Goal: Task Accomplishment & Management: Manage account settings

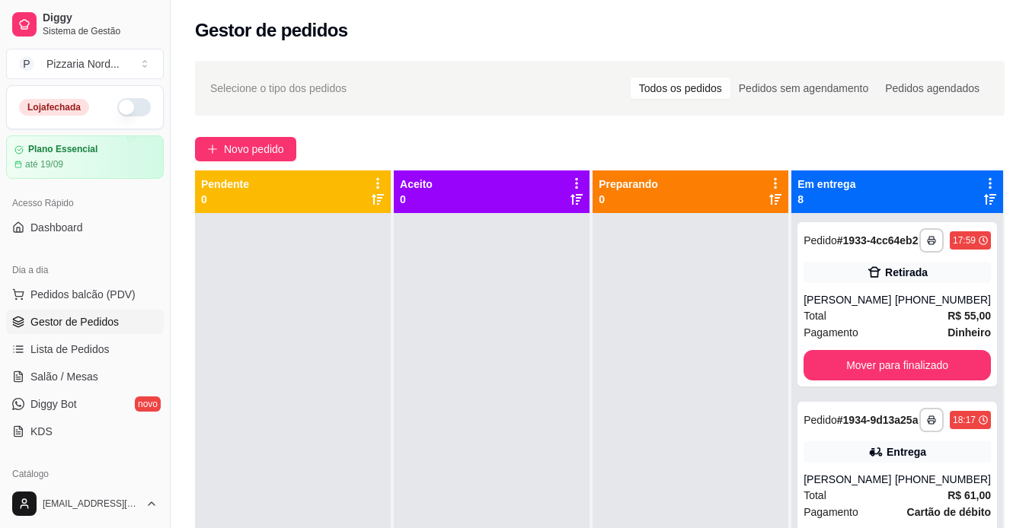
click at [133, 113] on button "button" at bounding box center [134, 107] width 34 height 18
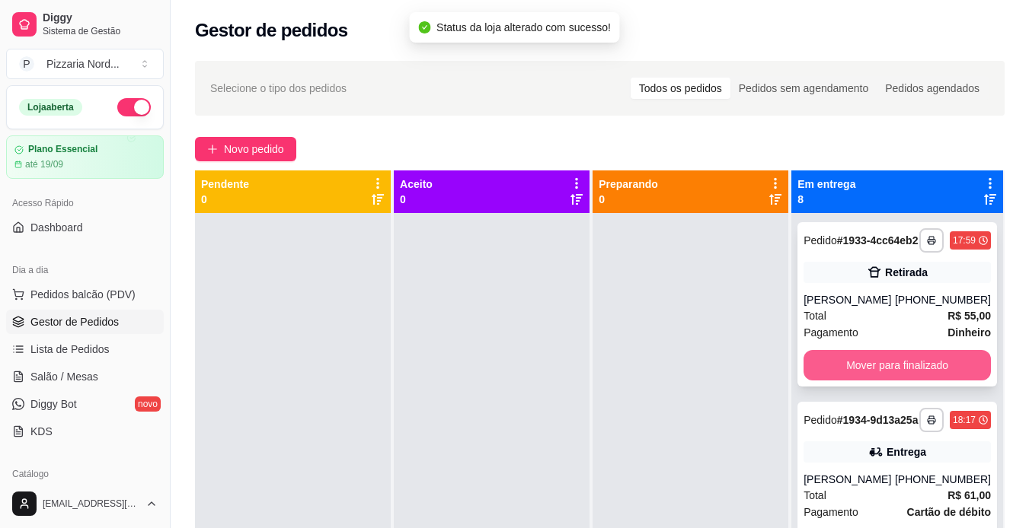
click at [857, 371] on button "Mover para finalizado" at bounding box center [896, 365] width 187 height 30
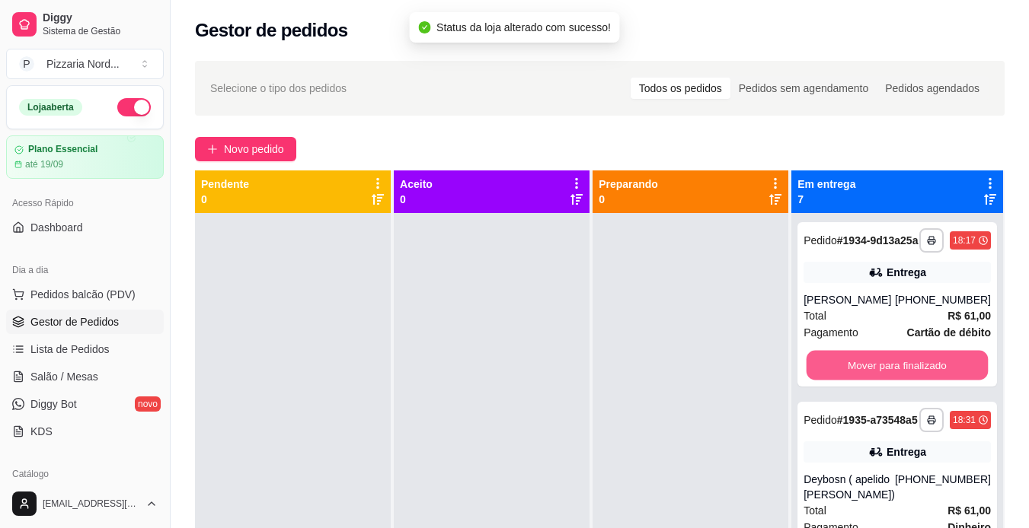
click at [857, 371] on button "Mover para finalizado" at bounding box center [896, 366] width 181 height 30
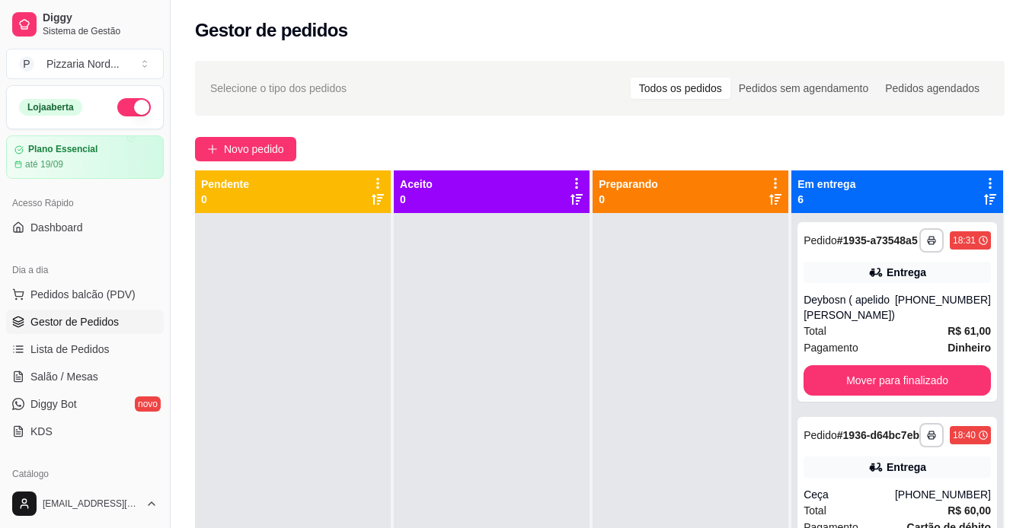
drag, startPoint x: 857, startPoint y: 371, endPoint x: 798, endPoint y: 410, distance: 71.4
click at [798, 410] on div "**********" at bounding box center [897, 477] width 212 height 528
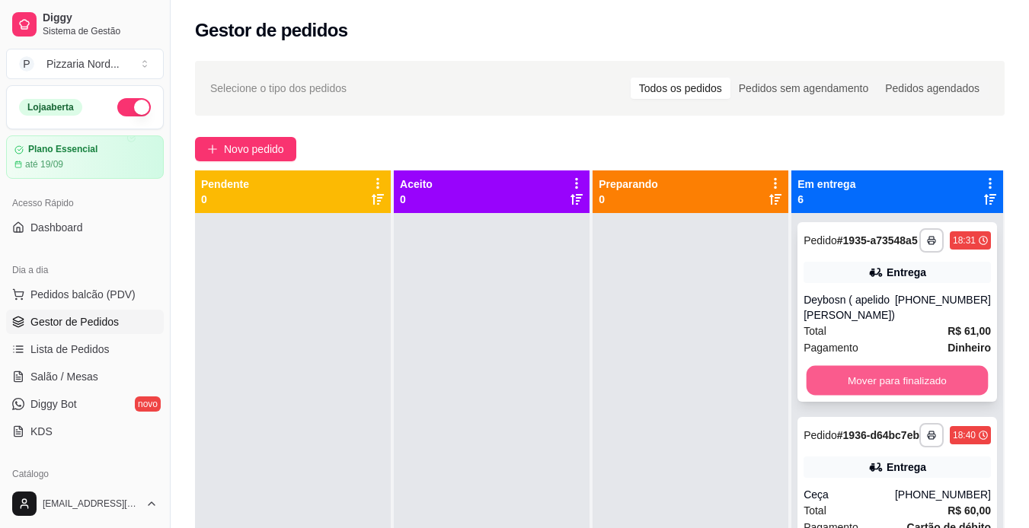
click at [862, 396] on button "Mover para finalizado" at bounding box center [896, 381] width 181 height 30
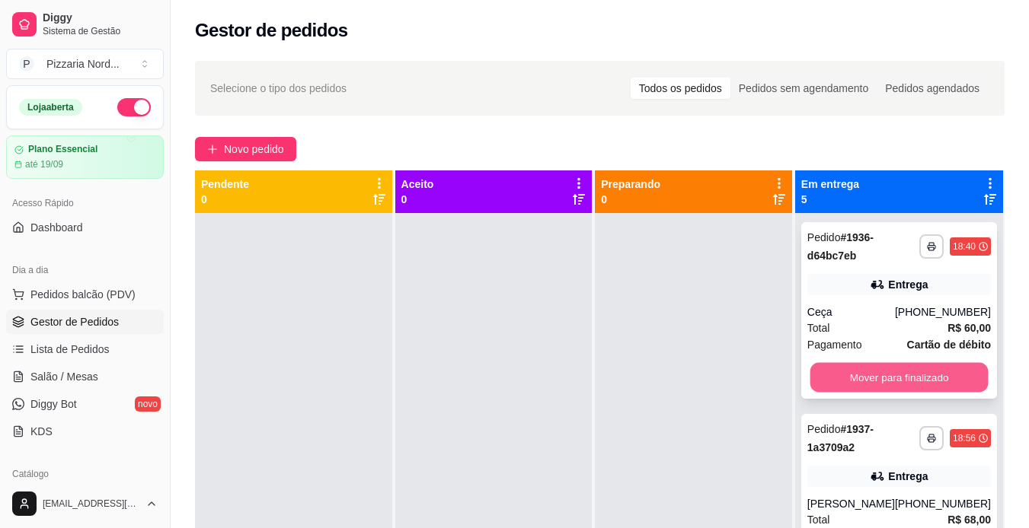
click at [886, 388] on button "Mover para finalizado" at bounding box center [898, 378] width 178 height 30
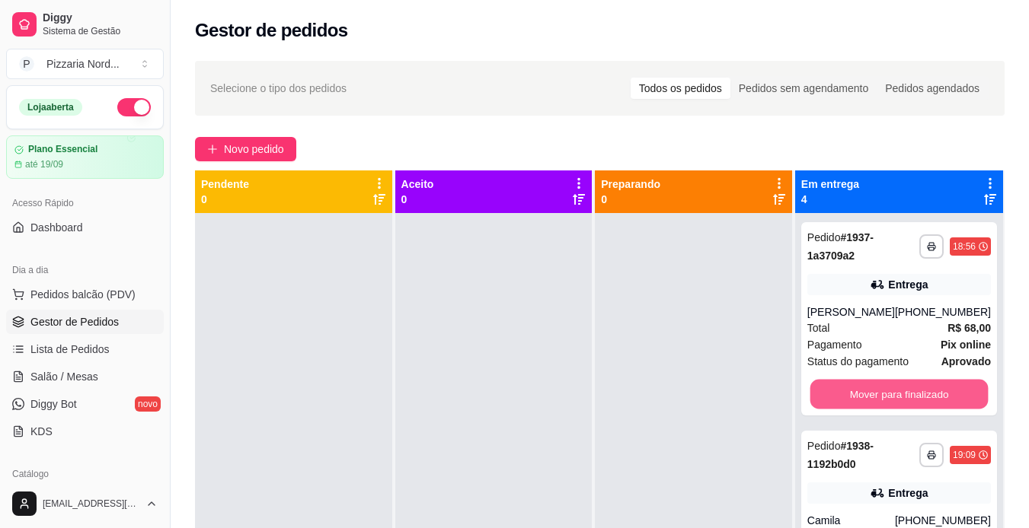
click at [886, 388] on button "Mover para finalizado" at bounding box center [898, 395] width 178 height 30
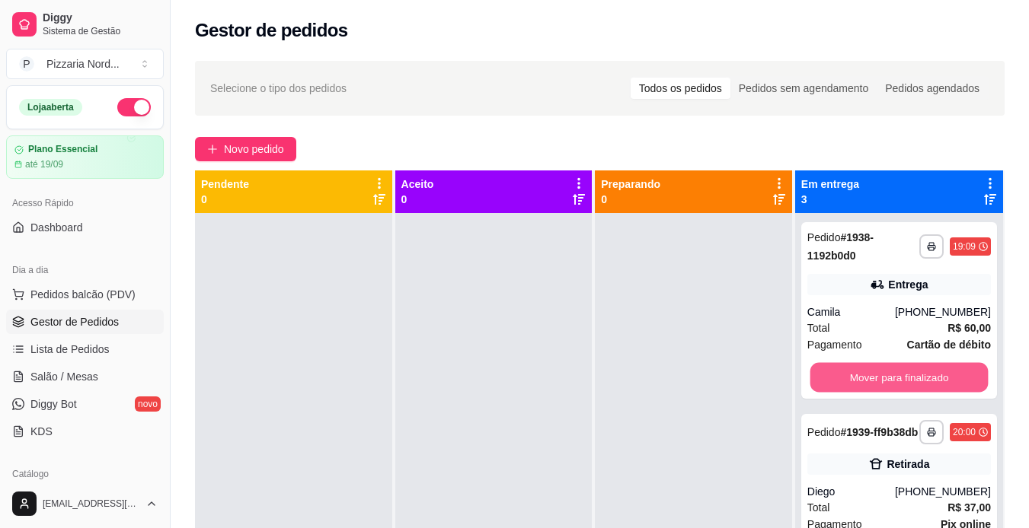
click at [886, 388] on button "Mover para finalizado" at bounding box center [898, 378] width 178 height 30
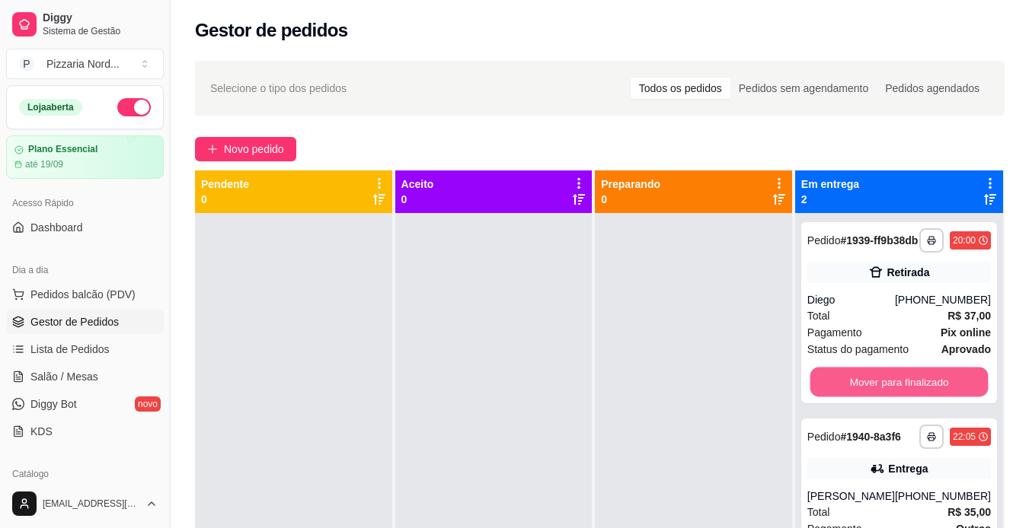
click at [886, 388] on button "Mover para finalizado" at bounding box center [898, 383] width 178 height 30
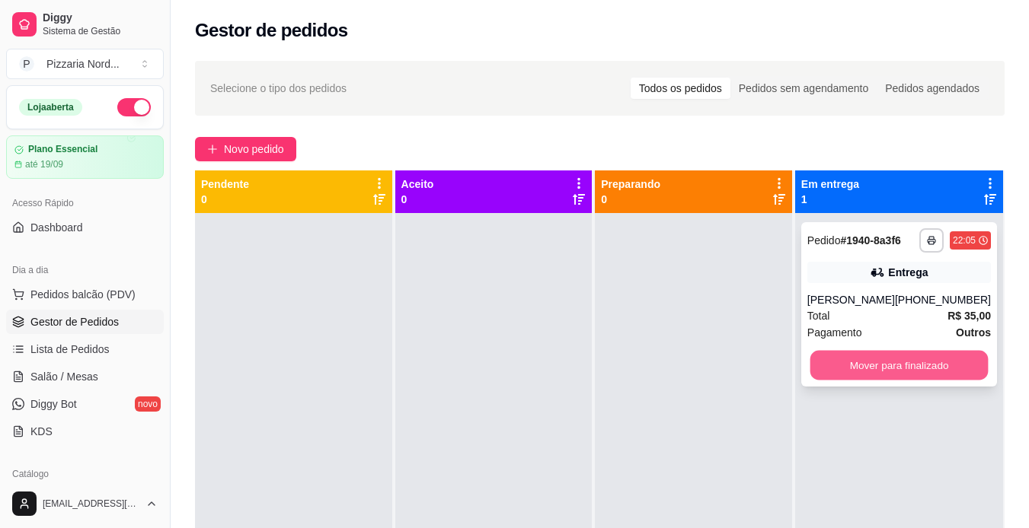
click at [860, 375] on button "Mover para finalizado" at bounding box center [898, 366] width 178 height 30
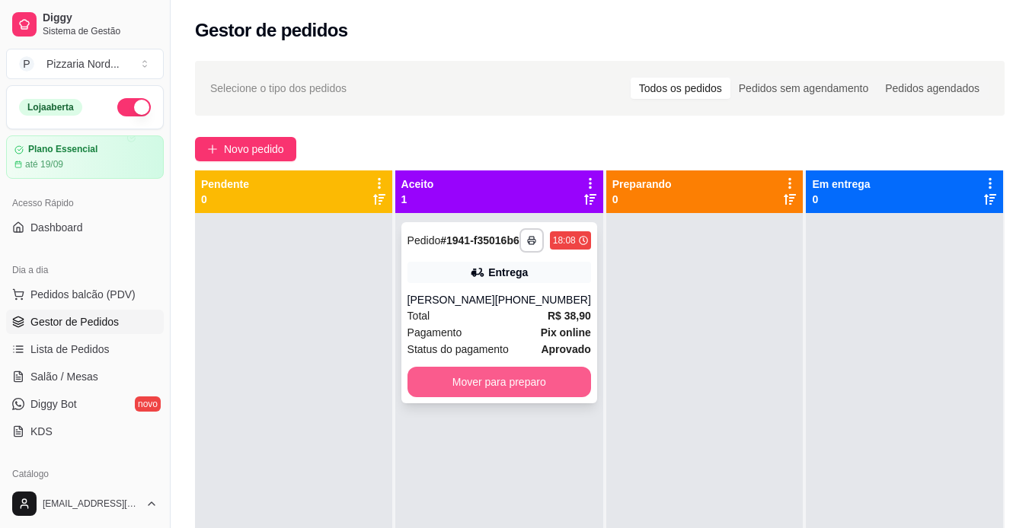
click at [471, 398] on button "Mover para preparo" at bounding box center [499, 382] width 184 height 30
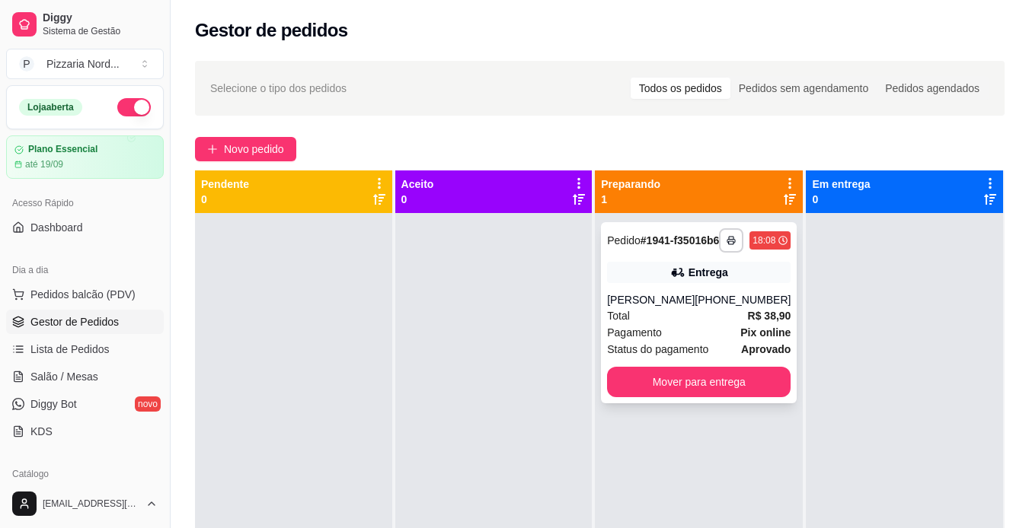
click at [675, 308] on div "[PERSON_NAME]" at bounding box center [651, 299] width 88 height 15
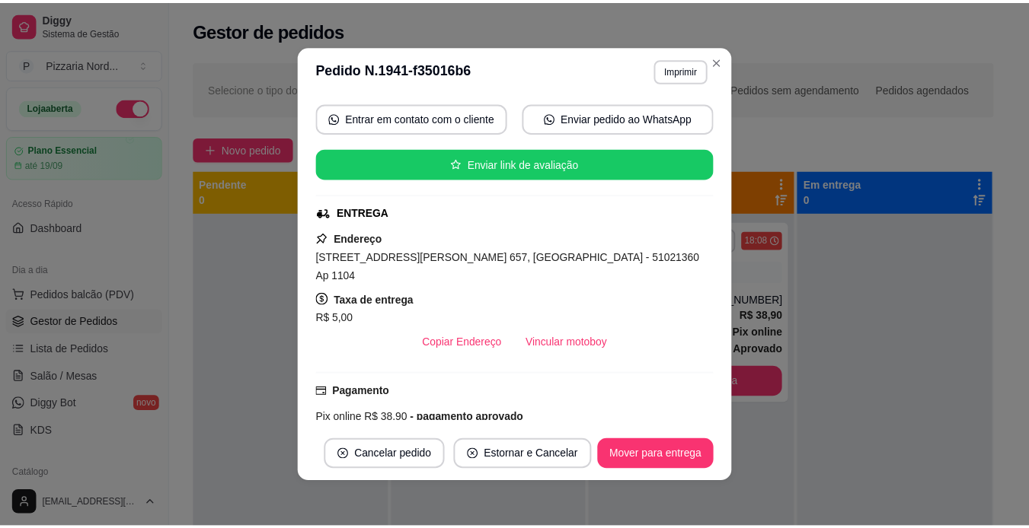
scroll to position [141, 0]
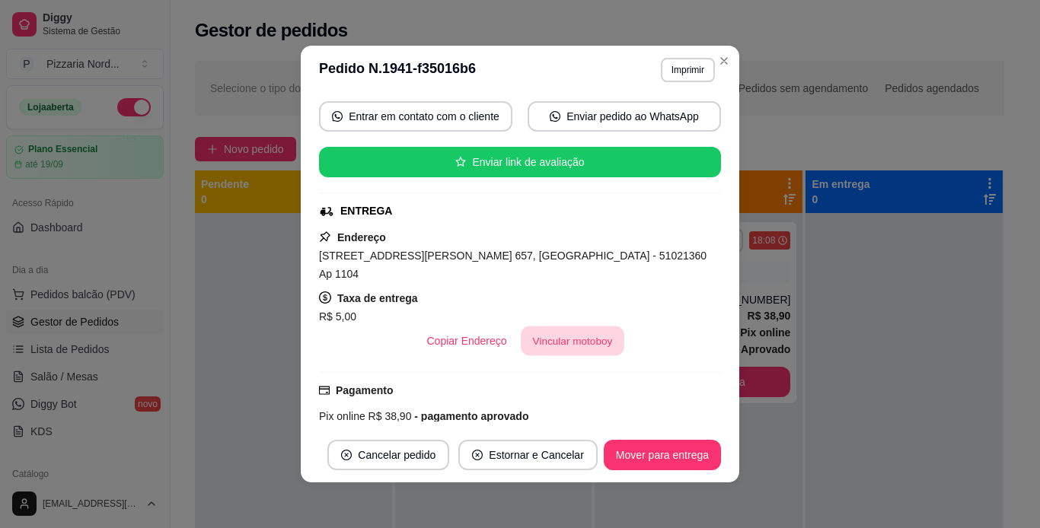
click at [558, 337] on button "Vincular motoboy" at bounding box center [573, 342] width 104 height 30
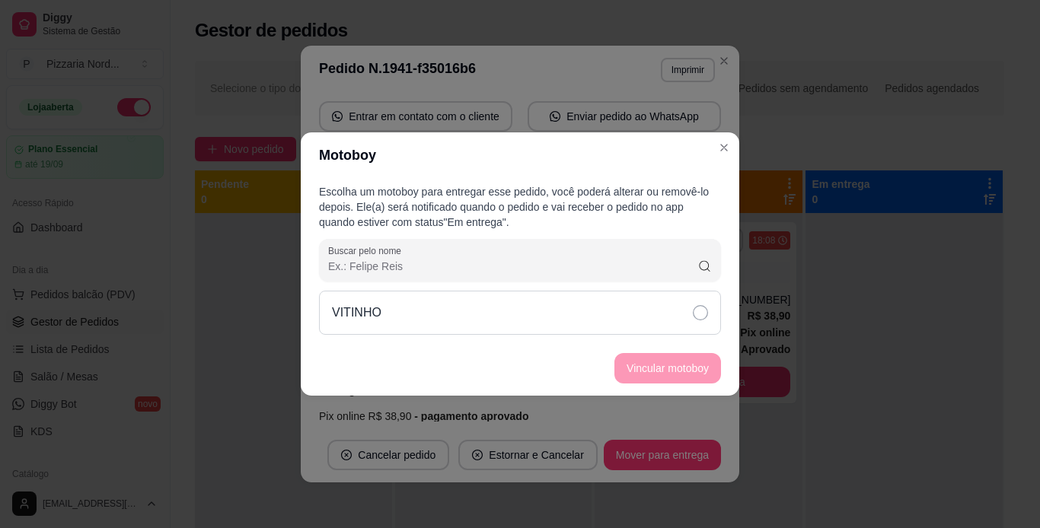
click at [463, 304] on div "VITINHO" at bounding box center [520, 313] width 402 height 44
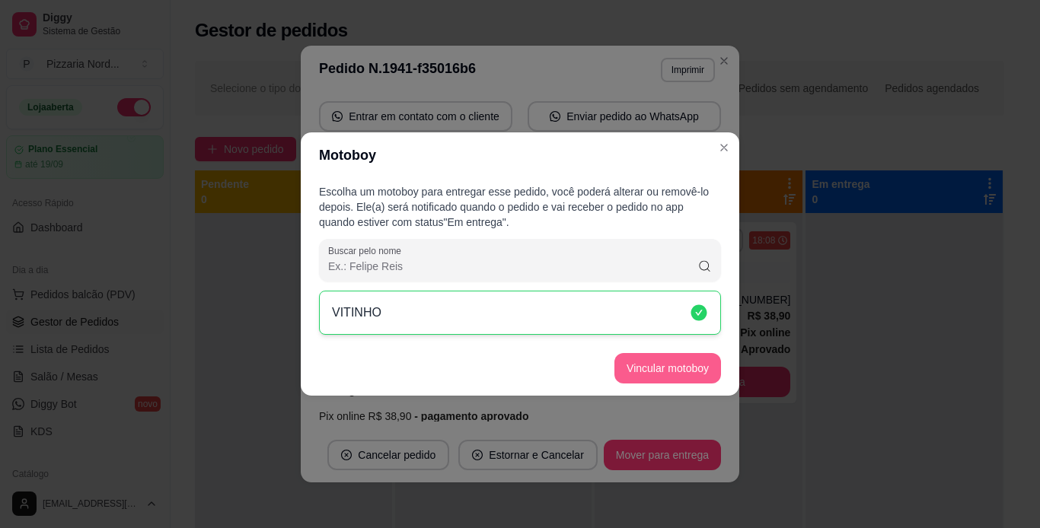
click at [649, 369] on button "Vincular motoboy" at bounding box center [668, 368] width 107 height 30
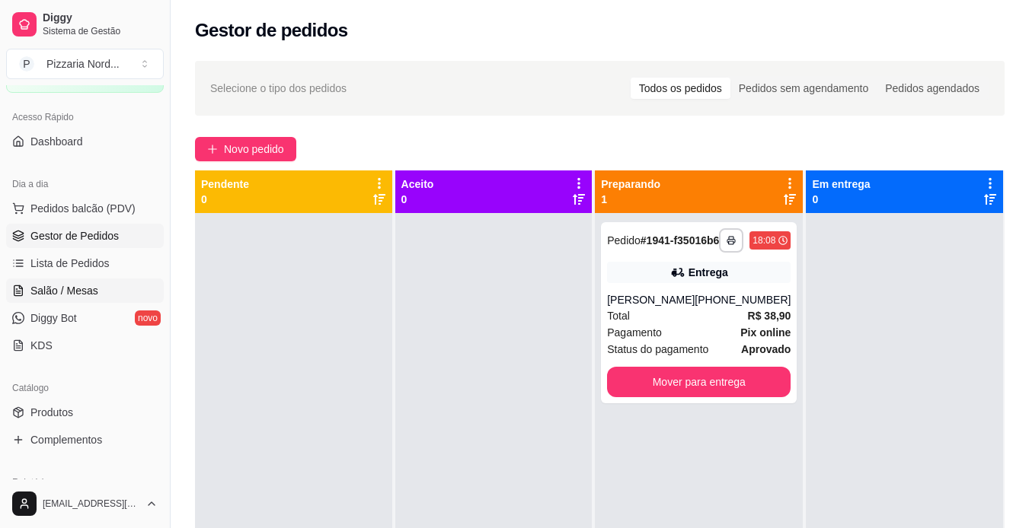
scroll to position [78, 0]
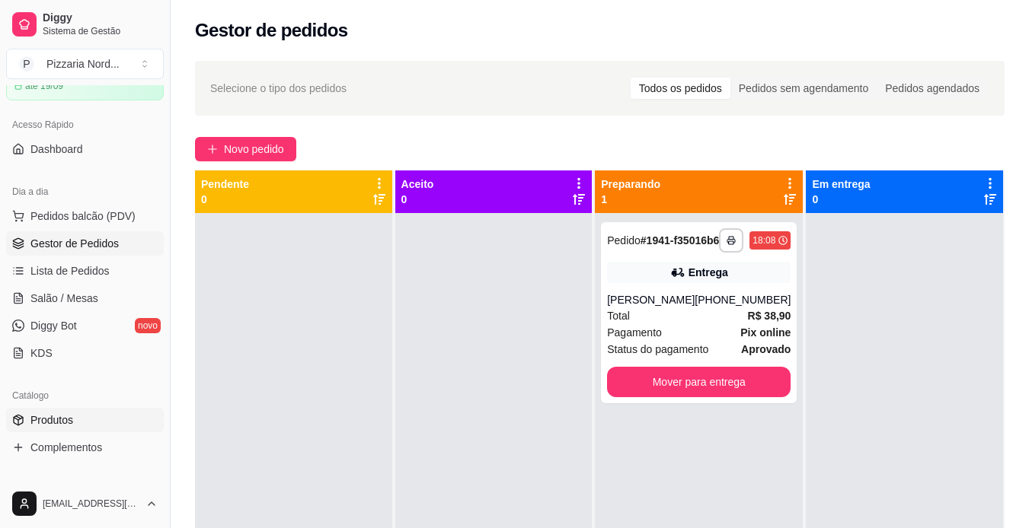
click at [36, 421] on span "Produtos" at bounding box center [51, 420] width 43 height 15
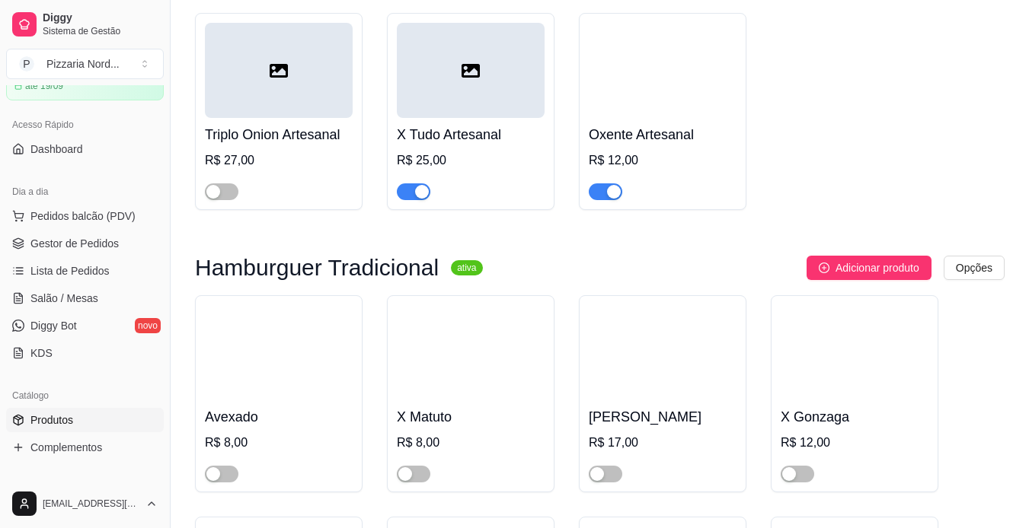
scroll to position [5328, 0]
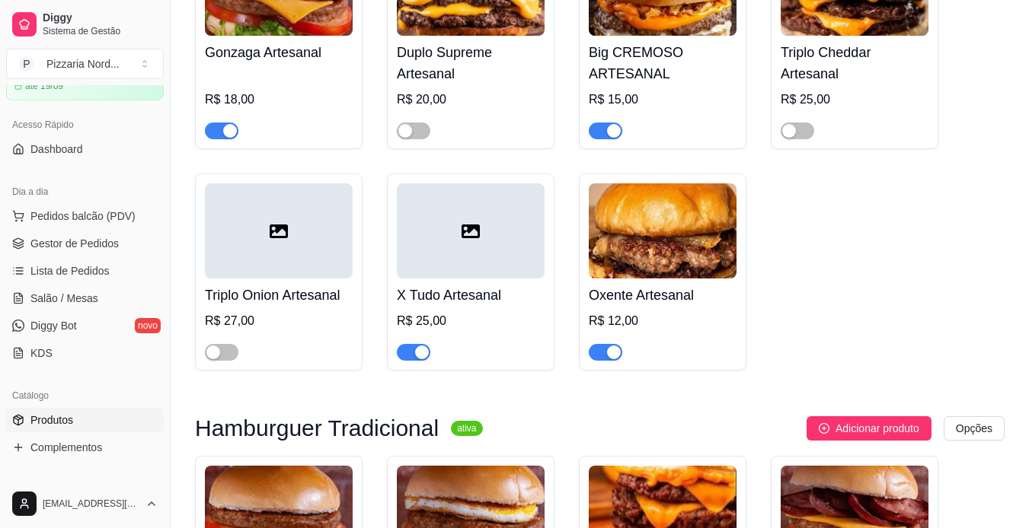
click at [691, 306] on h4 "Oxente Artesanal" at bounding box center [663, 295] width 148 height 21
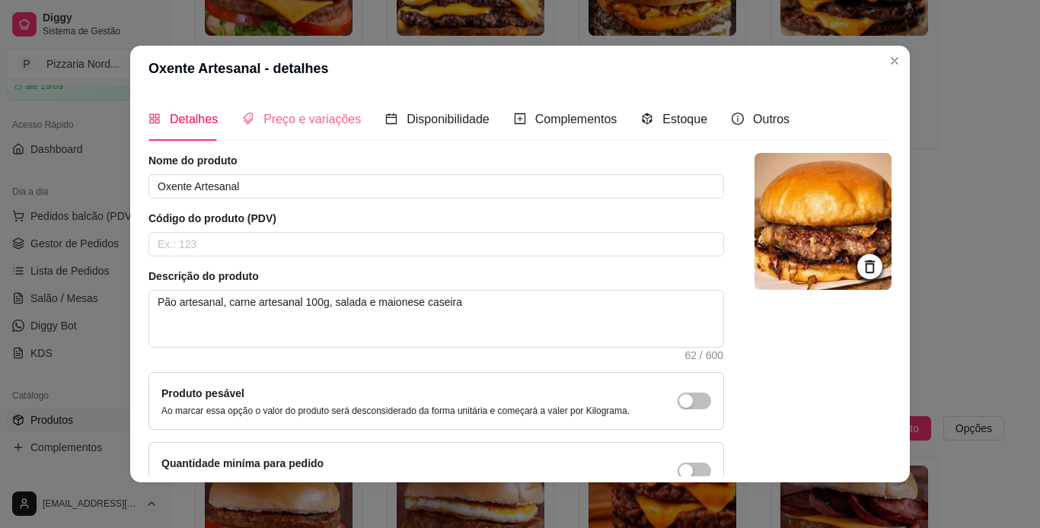
click at [340, 131] on div "Preço e variações" at bounding box center [301, 118] width 119 height 43
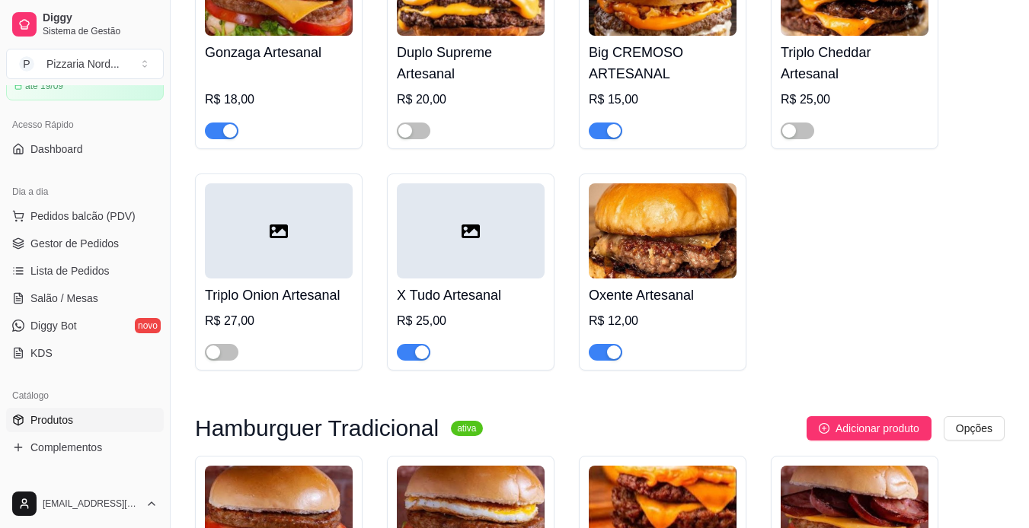
click at [690, 279] on img at bounding box center [663, 231] width 148 height 95
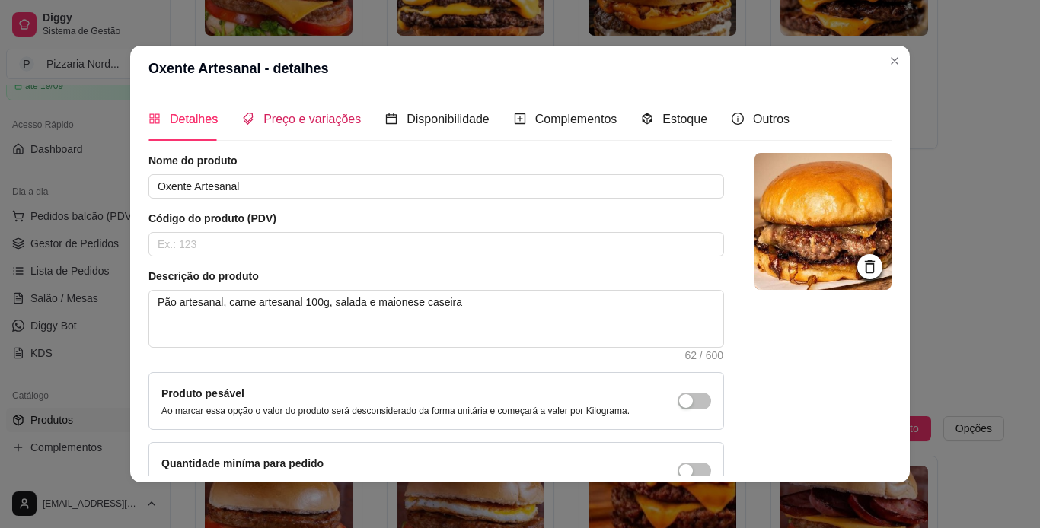
click at [280, 120] on span "Preço e variações" at bounding box center [311, 119] width 97 height 13
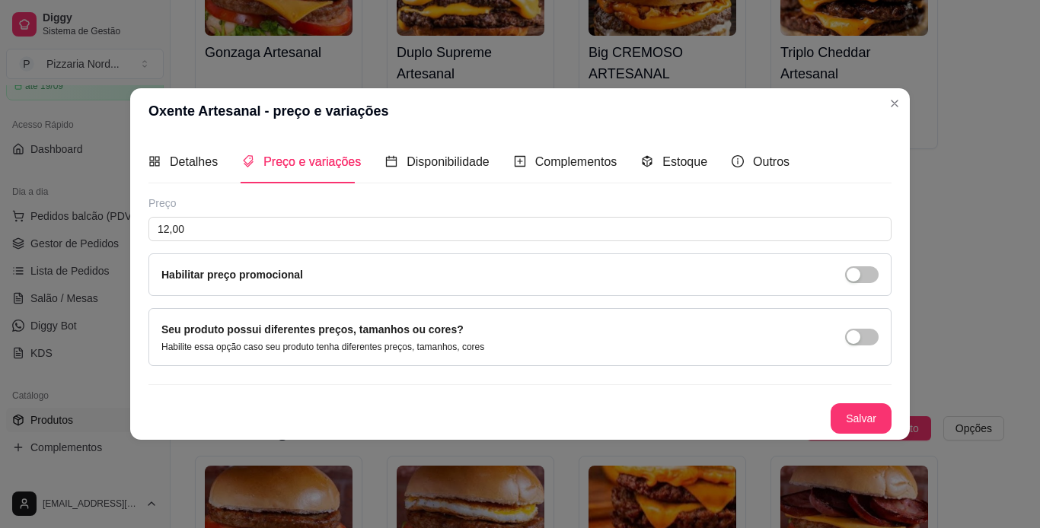
click at [712, 277] on div "Habilitar preço promocional" at bounding box center [519, 275] width 717 height 17
click at [881, 266] on div "Habilitar preço promocional" at bounding box center [519, 275] width 743 height 43
click at [862, 274] on button "button" at bounding box center [862, 275] width 34 height 17
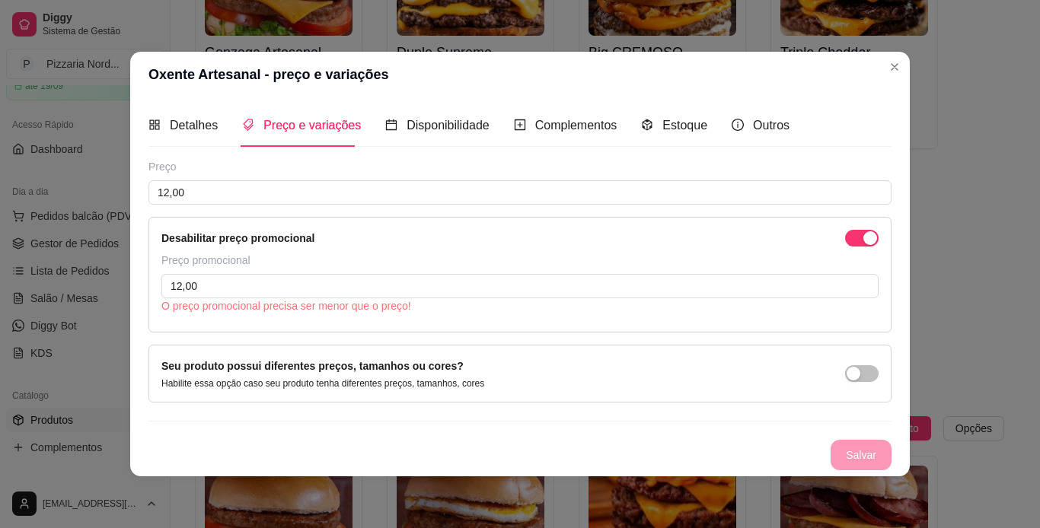
click at [337, 272] on div "Preço promocional 12,00 O preço promocional precisa ser menor que o preço!" at bounding box center [519, 283] width 717 height 61
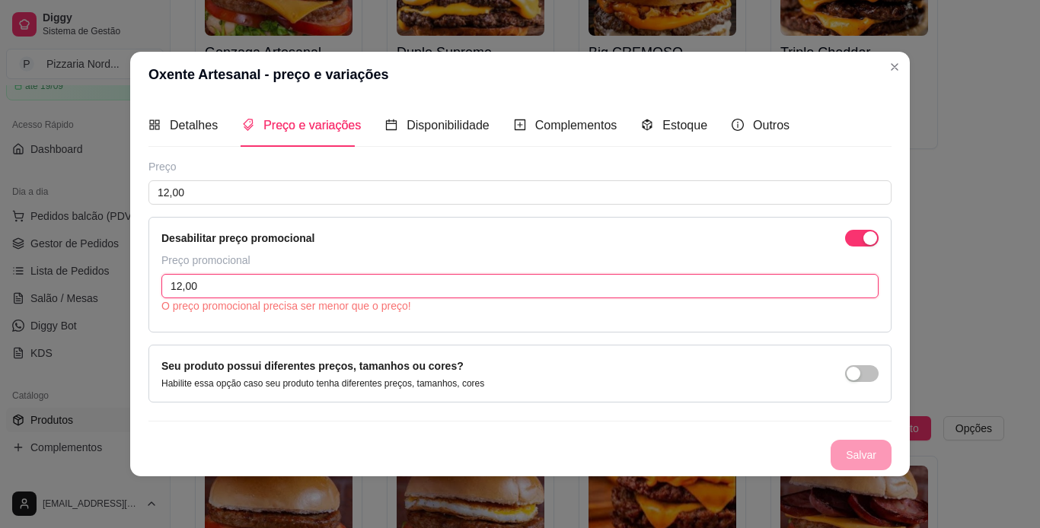
click at [278, 283] on input "12,00" at bounding box center [519, 286] width 717 height 24
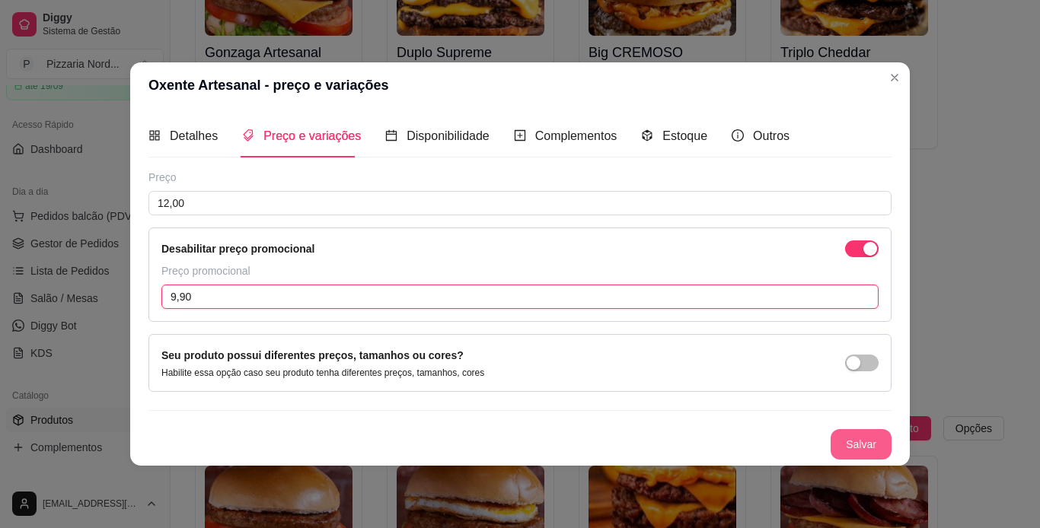
type input "9,90"
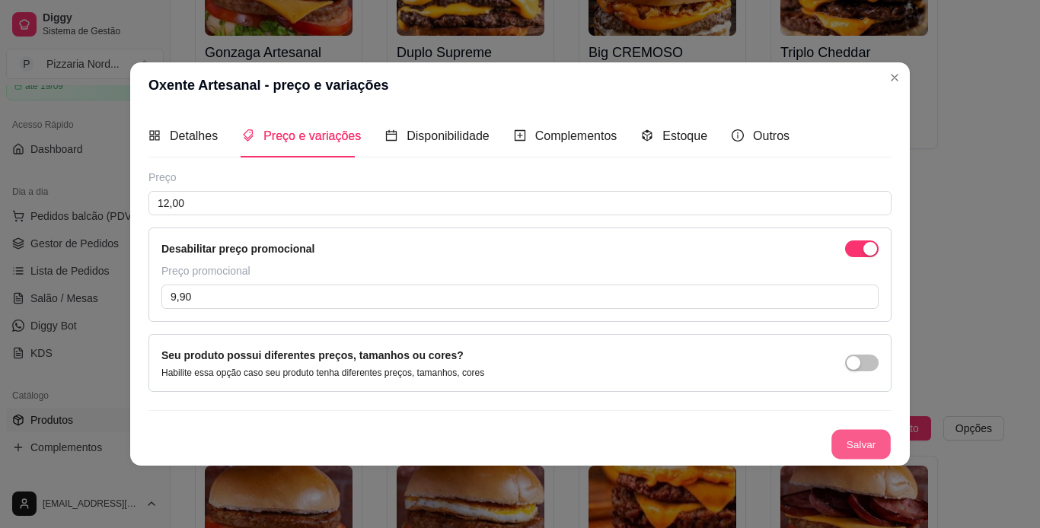
click at [860, 437] on button "Salvar" at bounding box center [861, 445] width 59 height 30
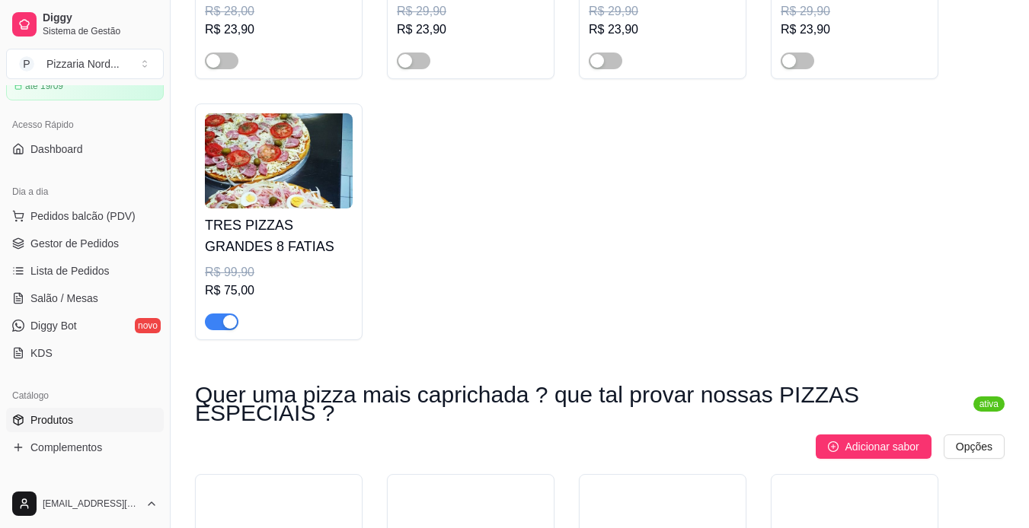
scroll to position [0, 0]
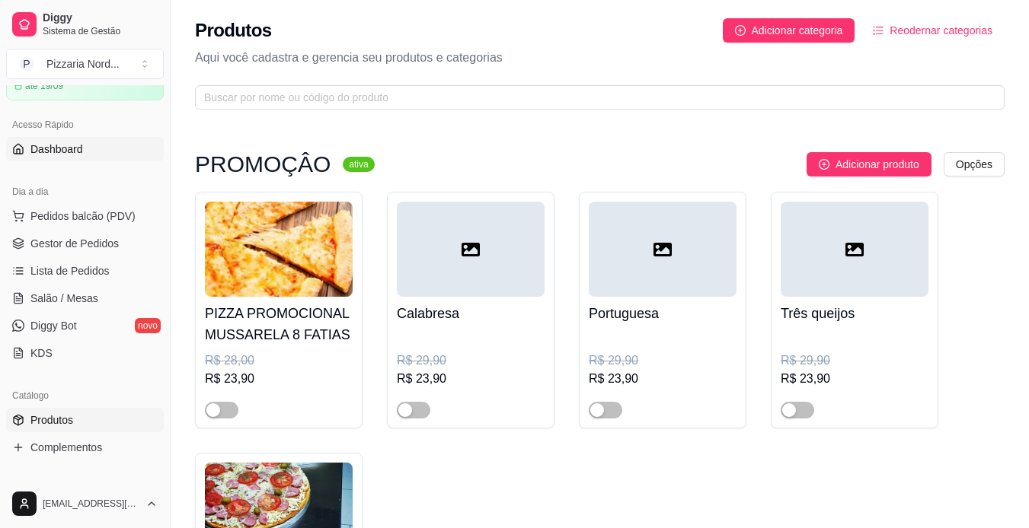
click at [41, 154] on span "Dashboard" at bounding box center [56, 149] width 53 height 15
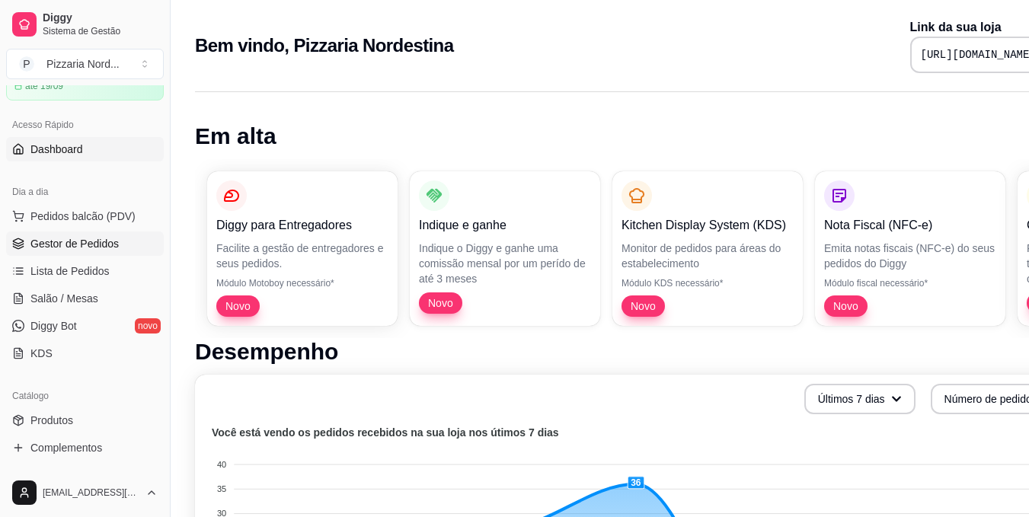
click at [63, 238] on span "Gestor de Pedidos" at bounding box center [74, 243] width 88 height 15
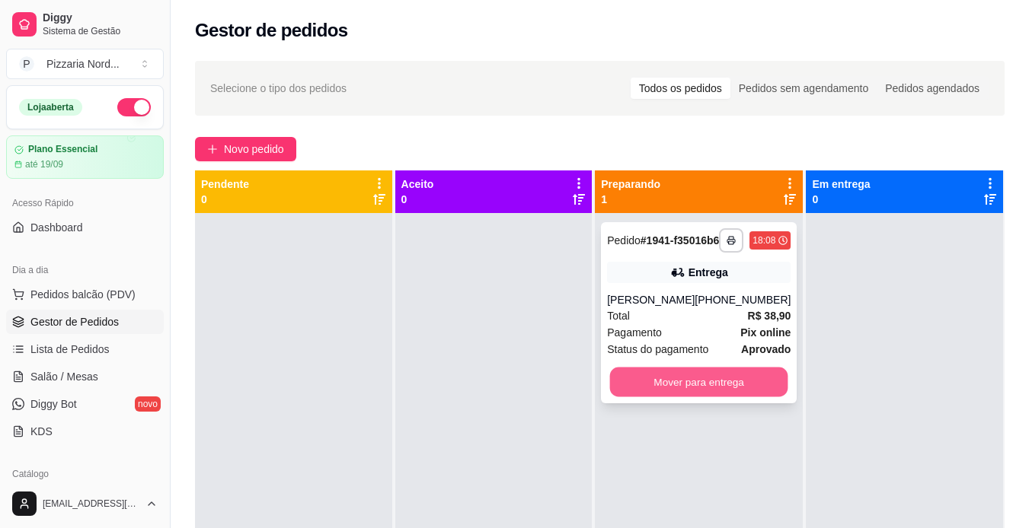
click at [666, 398] on button "Mover para entrega" at bounding box center [699, 383] width 178 height 30
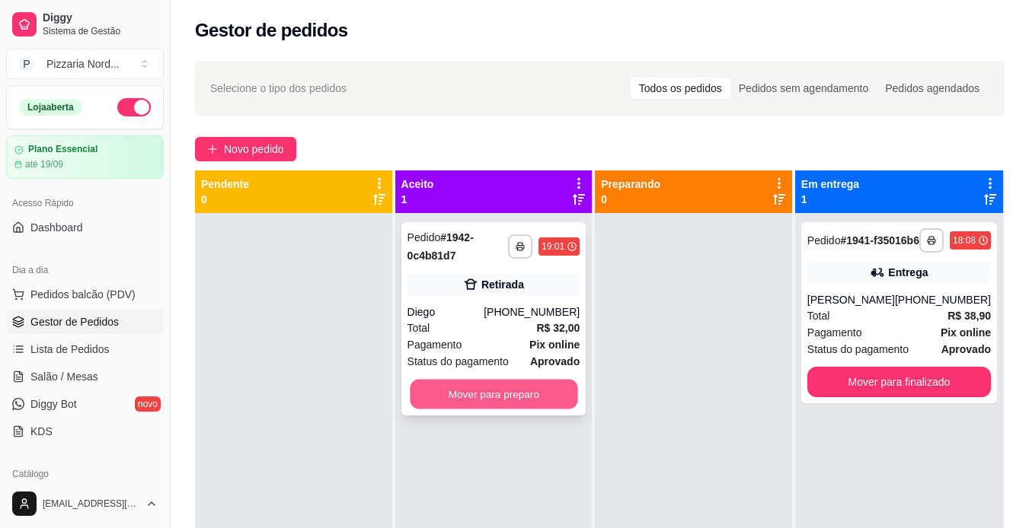
click at [551, 394] on button "Mover para preparo" at bounding box center [494, 395] width 168 height 30
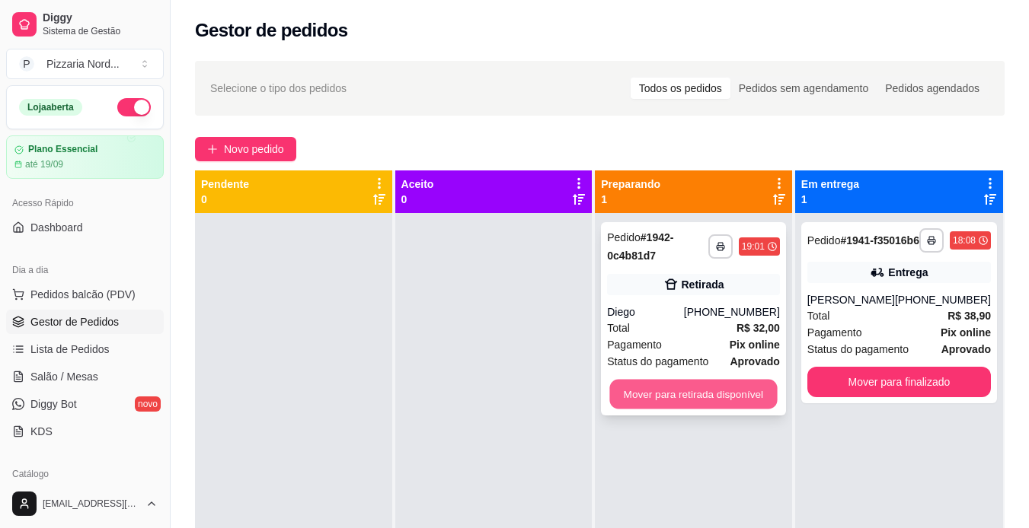
click at [619, 387] on button "Mover para retirada disponível" at bounding box center [694, 395] width 168 height 30
